Goal: Transaction & Acquisition: Purchase product/service

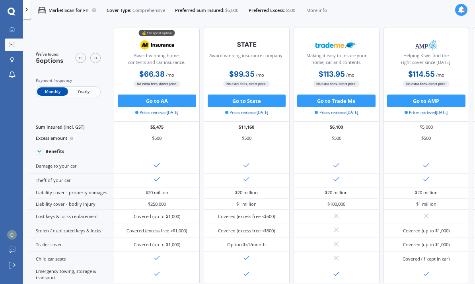
click at [8, 50] on link "Market Scan" at bounding box center [14, 45] width 18 height 13
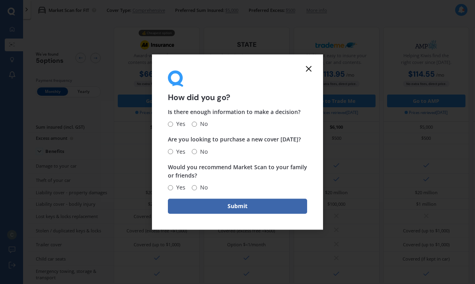
click at [312, 72] on icon at bounding box center [309, 69] width 10 height 10
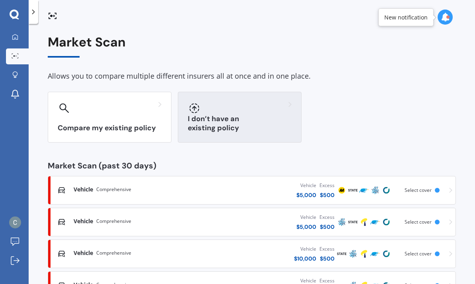
click at [196, 113] on div at bounding box center [194, 108] width 13 height 13
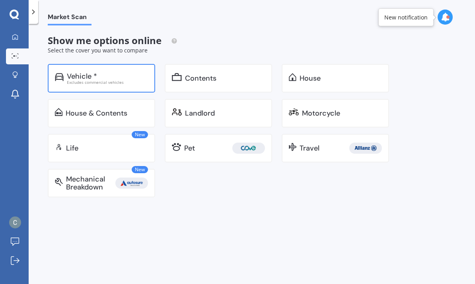
click at [76, 78] on div "Vehicle *" at bounding box center [82, 76] width 30 height 8
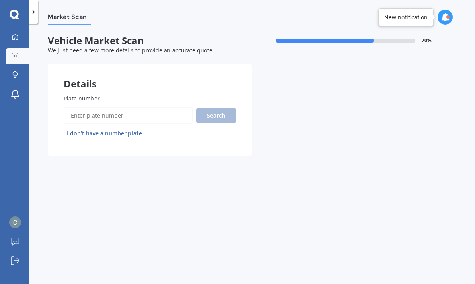
click at [79, 116] on input "Plate number" at bounding box center [128, 115] width 129 height 17
type input "RHY172"
click at [219, 109] on button "Search" at bounding box center [216, 115] width 40 height 15
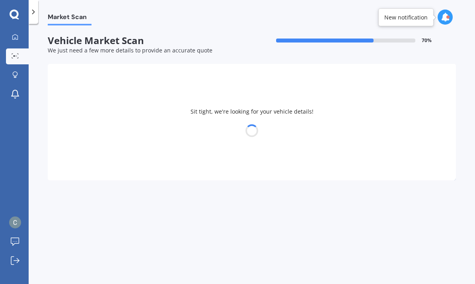
select select "HONDA"
select select "FIT"
select select "12"
select select "06"
select select "1994"
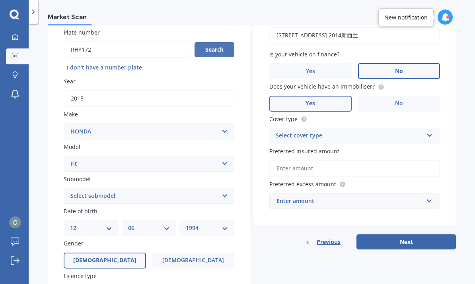
scroll to position [79, 0]
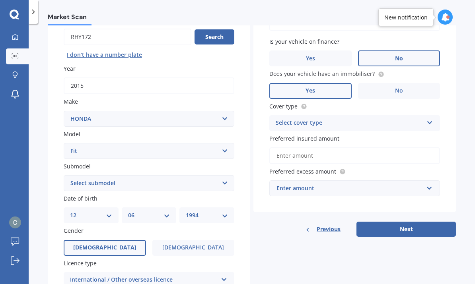
click at [223, 178] on select "Select submodel Diesel EV Hybrid Petrol" at bounding box center [149, 183] width 170 height 16
click at [227, 181] on select "Select submodel Diesel EV Hybrid Petrol" at bounding box center [149, 183] width 170 height 16
select select "PETROL"
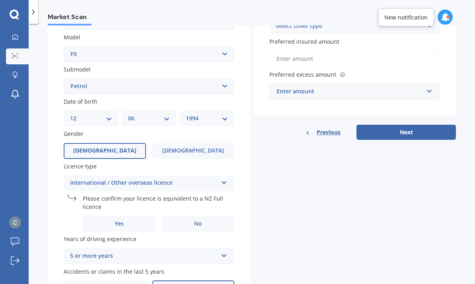
scroll to position [179, 0]
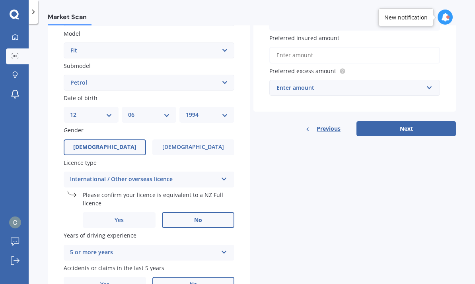
click at [218, 213] on label "No" at bounding box center [198, 220] width 73 height 16
click at [0, 0] on input "No" at bounding box center [0, 0] width 0 height 0
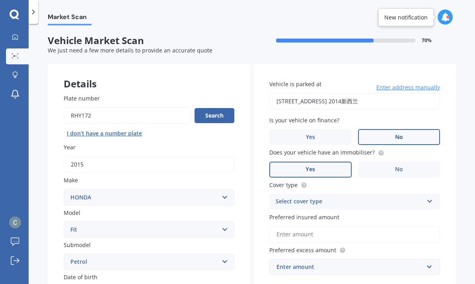
scroll to position [0, 0]
click at [343, 101] on input "[STREET_ADDRESS] 2014新西兰" at bounding box center [354, 101] width 170 height 17
type input "[STREET_ADDRESS]新西兰"
click at [329, 170] on label "Yes" at bounding box center [310, 170] width 82 height 16
click at [0, 0] on input "Yes" at bounding box center [0, 0] width 0 height 0
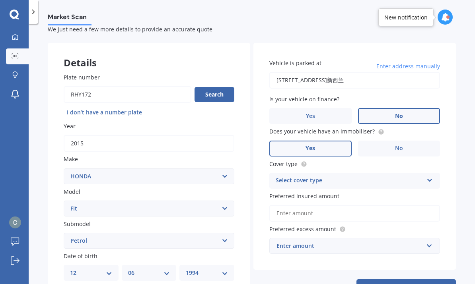
scroll to position [31, 0]
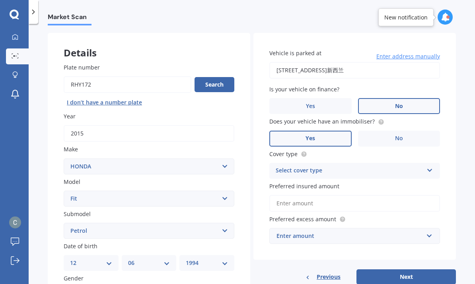
click at [392, 169] on div "Select cover type" at bounding box center [348, 171] width 147 height 10
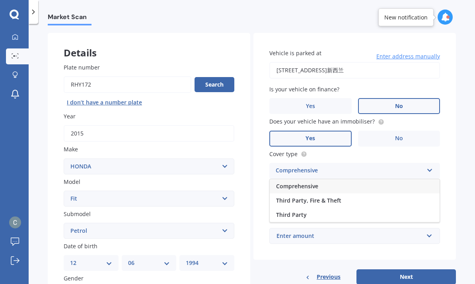
click at [350, 183] on div "Comprehensive" at bounding box center [354, 186] width 170 height 14
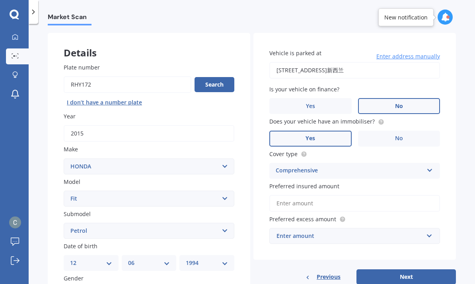
click at [360, 201] on input "Preferred insured amount" at bounding box center [354, 203] width 170 height 17
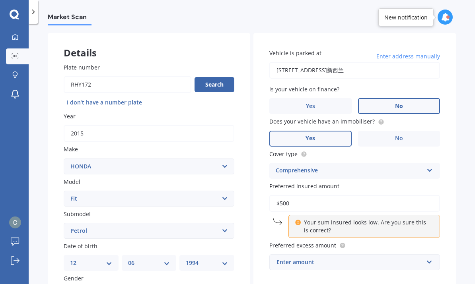
type input "$5,000"
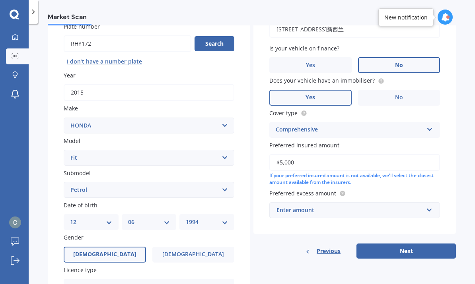
scroll to position [76, 0]
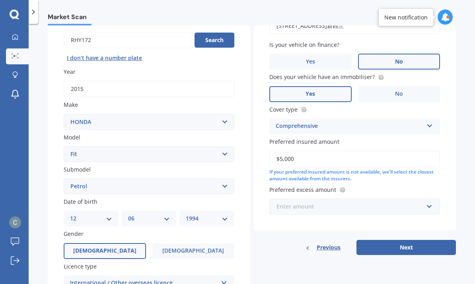
click at [382, 208] on input "text" at bounding box center [351, 206] width 163 height 15
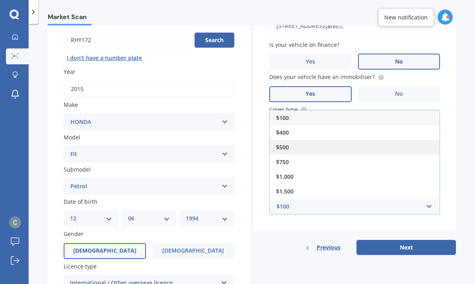
click at [349, 146] on div "$500" at bounding box center [354, 147] width 170 height 15
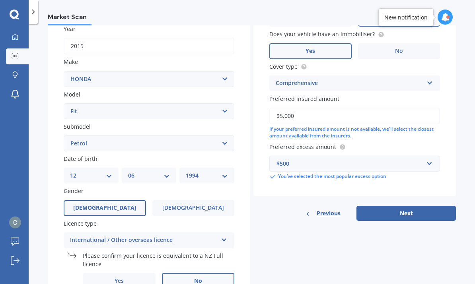
scroll to position [128, 0]
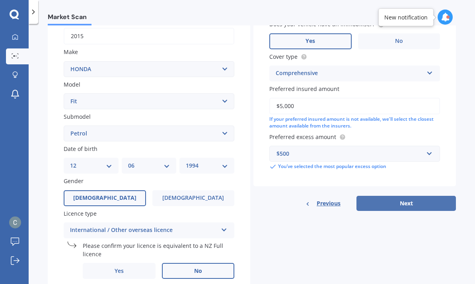
click at [418, 200] on button "Next" at bounding box center [405, 203] width 99 height 15
select select "12"
select select "06"
select select "1994"
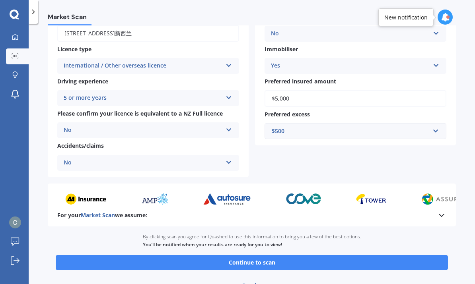
scroll to position [122, 0]
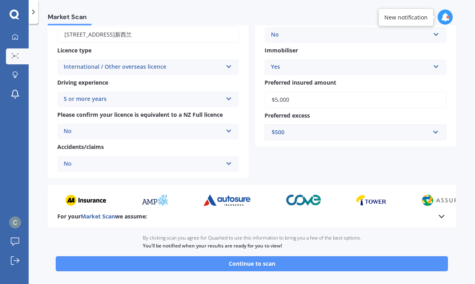
click at [318, 257] on button "Continue to scan" at bounding box center [252, 263] width 392 height 15
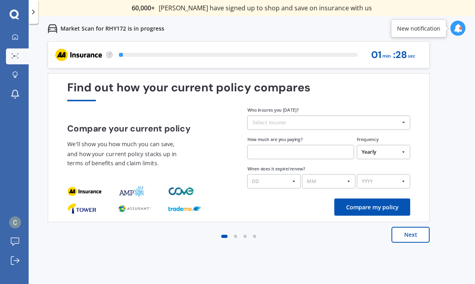
scroll to position [0, 0]
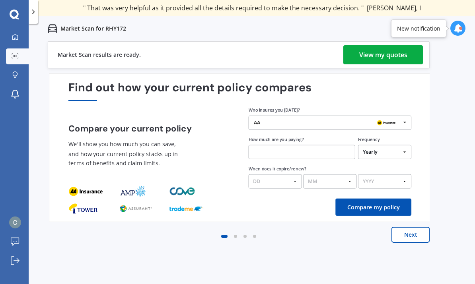
click at [356, 55] on link "View my quotes" at bounding box center [382, 54] width 79 height 19
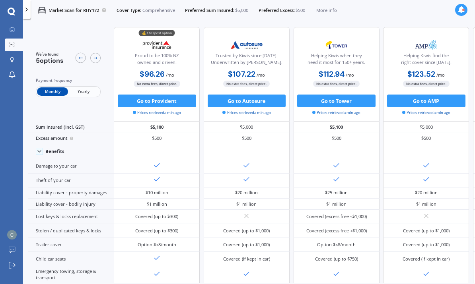
click at [93, 95] on span "Yearly" at bounding box center [83, 91] width 31 height 8
click at [337, 10] on span "More info" at bounding box center [326, 10] width 21 height 6
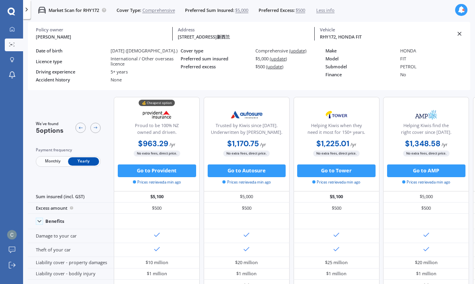
click at [175, 11] on span "Comprehensive" at bounding box center [158, 10] width 33 height 6
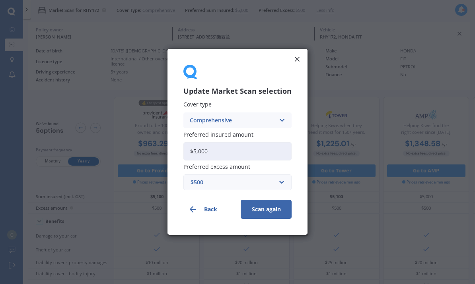
click at [283, 120] on icon at bounding box center [281, 120] width 7 height 9
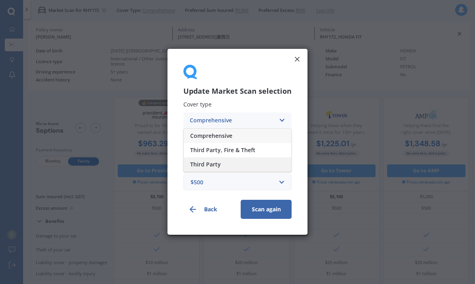
click at [238, 169] on div "Third Party" at bounding box center [237, 164] width 107 height 14
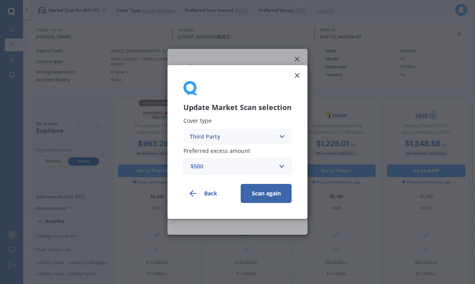
click at [277, 195] on button "Scan again" at bounding box center [265, 193] width 51 height 19
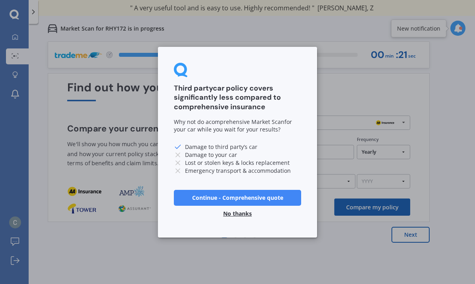
click at [242, 216] on button "No thanks" at bounding box center [237, 213] width 38 height 16
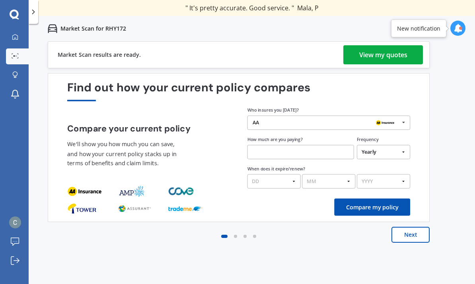
click at [402, 54] on div "View my quotes" at bounding box center [383, 54] width 48 height 19
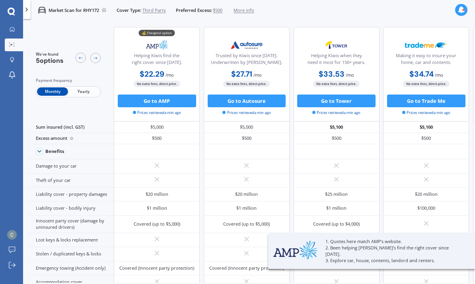
click at [81, 93] on span "Yearly" at bounding box center [83, 91] width 31 height 8
